Goal: Go to known website: Go to known website

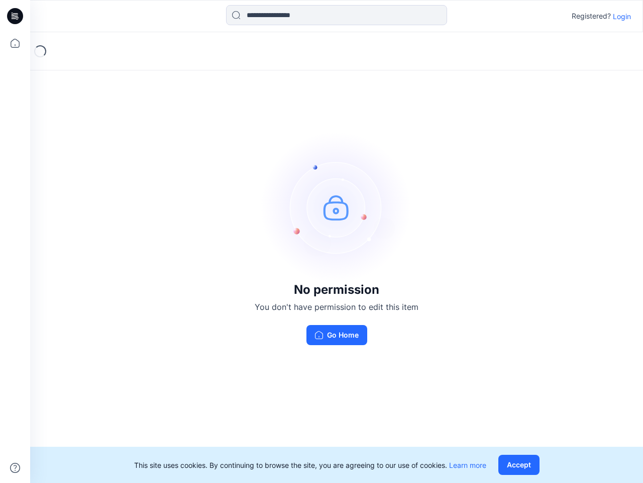
click at [322, 241] on img at bounding box center [336, 207] width 151 height 151
click at [16, 16] on icon at bounding box center [17, 16] width 4 height 1
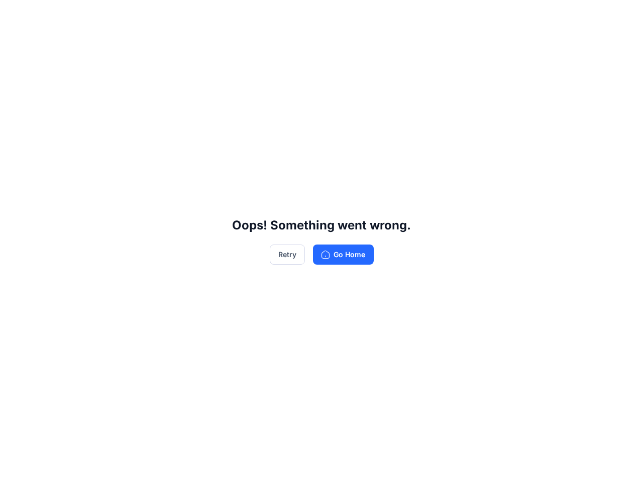
click at [15, 43] on div "Oops! Something went wrong. Retry Go Home" at bounding box center [321, 241] width 643 height 483
click at [15, 468] on div "Oops! Something went wrong. Retry Go Home" at bounding box center [321, 241] width 643 height 483
click at [337, 15] on div "Oops! Something went wrong. Retry Go Home" at bounding box center [321, 241] width 643 height 483
click at [622, 16] on div "Oops! Something went wrong. Retry Go Home" at bounding box center [321, 241] width 643 height 483
click at [521, 464] on div "Oops! Something went wrong. Retry Go Home" at bounding box center [321, 241] width 643 height 483
